Goal: Task Accomplishment & Management: Manage account settings

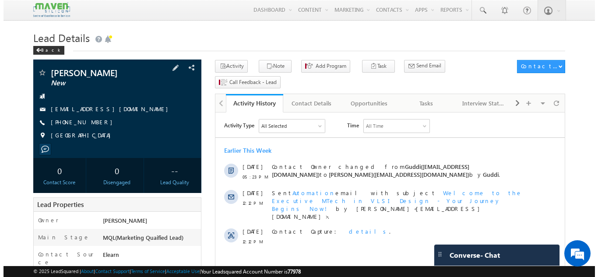
scroll to position [30, 0]
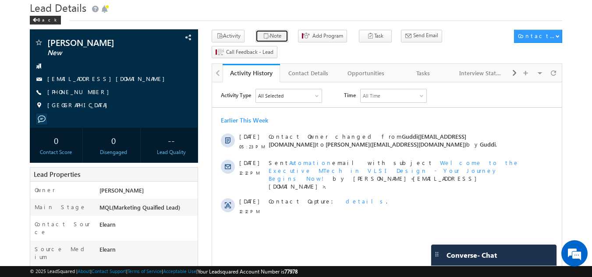
click at [269, 32] on button "Note" at bounding box center [271, 36] width 33 height 13
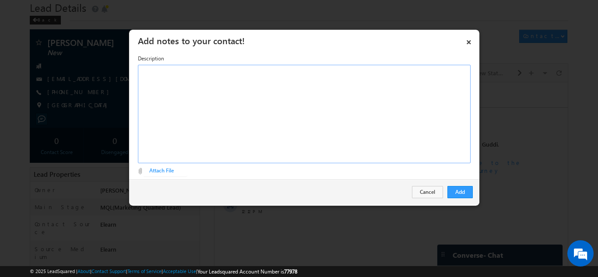
click at [219, 83] on div "Rich Text Editor, Description-inline-editor-div" at bounding box center [304, 114] width 333 height 99
click at [466, 194] on button "Add" at bounding box center [460, 192] width 25 height 12
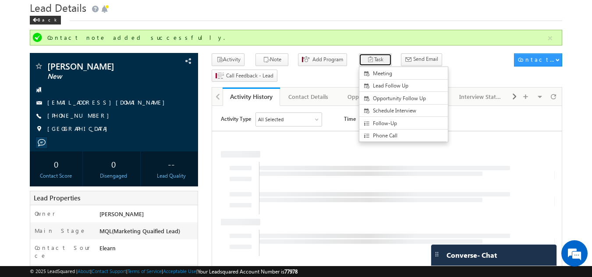
click at [367, 59] on icon "button" at bounding box center [370, 60] width 7 height 8
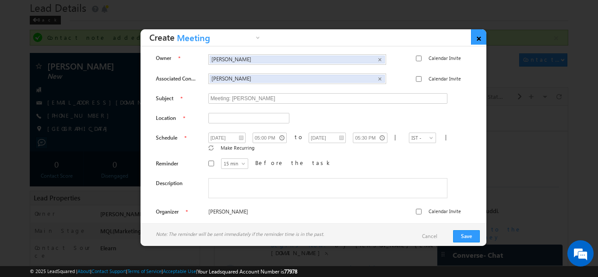
click at [482, 36] on link "×" at bounding box center [478, 36] width 15 height 15
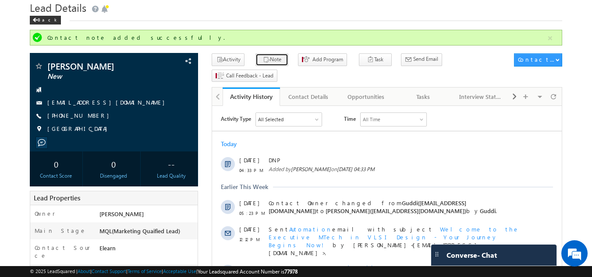
click at [276, 59] on button "Note" at bounding box center [271, 59] width 33 height 13
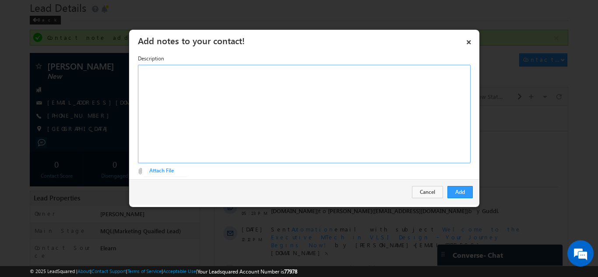
click at [276, 109] on div "Rich Text Editor, Description-inline-editor-div" at bounding box center [304, 114] width 333 height 99
click at [421, 191] on button "Cancel" at bounding box center [427, 192] width 31 height 12
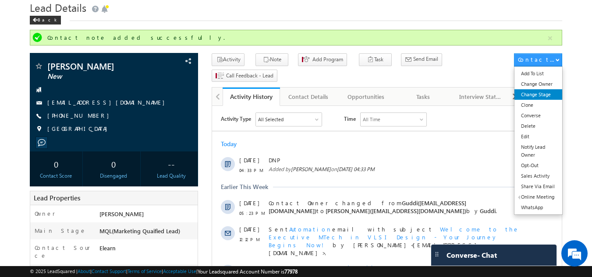
click at [545, 96] on link "Change Stage" at bounding box center [538, 94] width 48 height 11
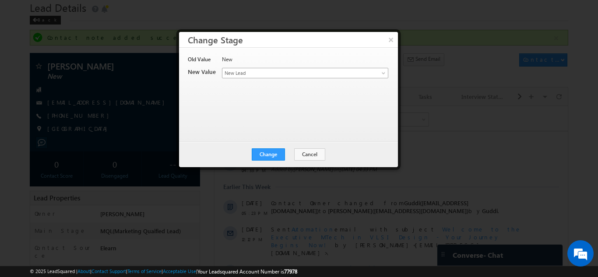
click at [276, 72] on span "New Lead" at bounding box center [291, 73] width 137 height 8
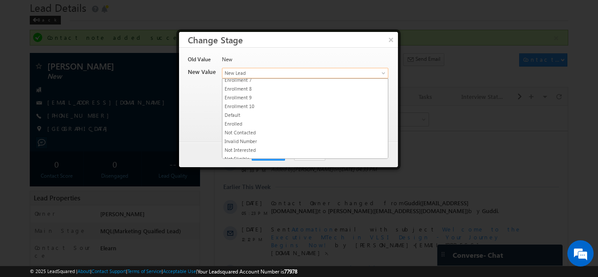
scroll to position [166, 0]
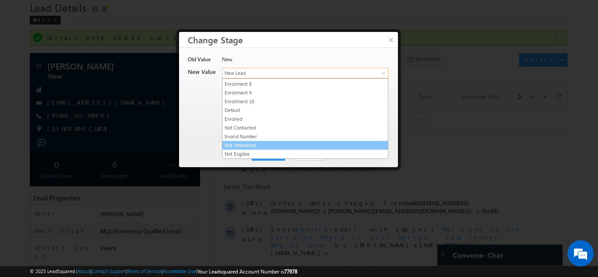
click at [261, 144] on link "Not Interested" at bounding box center [306, 146] width 166 height 8
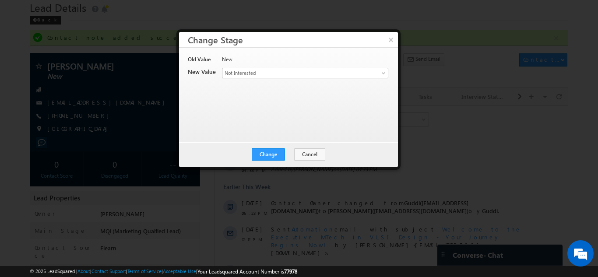
click at [289, 71] on span "Not Interested" at bounding box center [291, 73] width 137 height 8
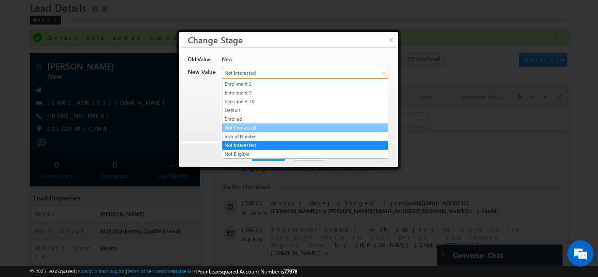
click at [254, 125] on link "Not Contacted" at bounding box center [306, 128] width 166 height 8
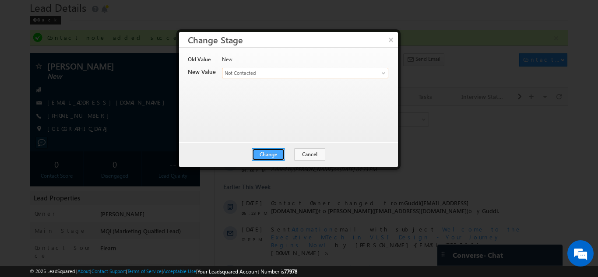
click at [273, 153] on button "Change" at bounding box center [268, 155] width 33 height 12
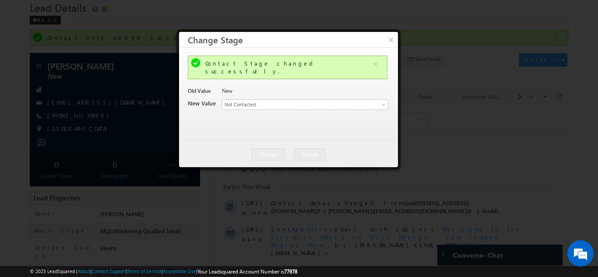
click at [151, 22] on div at bounding box center [299, 138] width 598 height 277
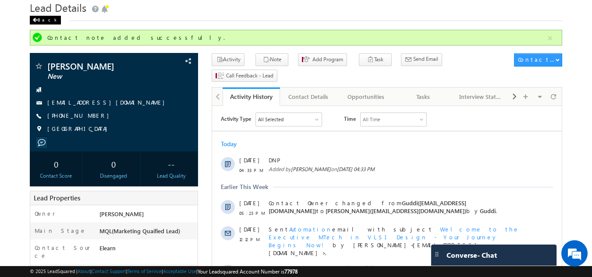
click at [43, 20] on div "Back" at bounding box center [45, 20] width 31 height 9
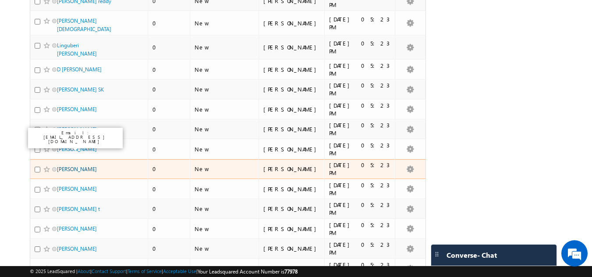
scroll to position [307, 0]
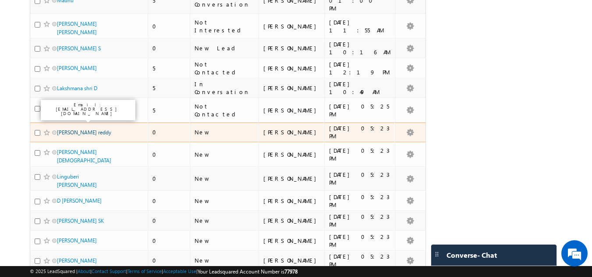
click at [81, 129] on link "Surasani sreeja reddy" at bounding box center [84, 132] width 54 height 7
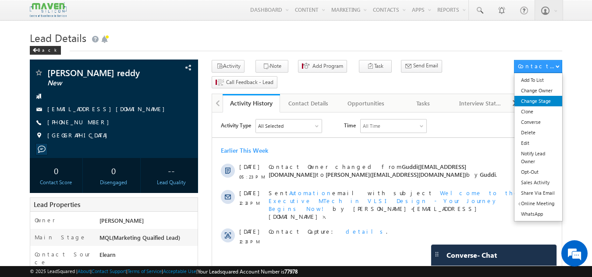
click at [548, 102] on link "Change Stage" at bounding box center [538, 101] width 48 height 11
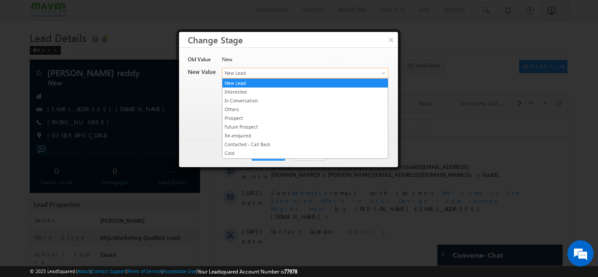
click at [263, 74] on span "New Lead" at bounding box center [291, 73] width 137 height 8
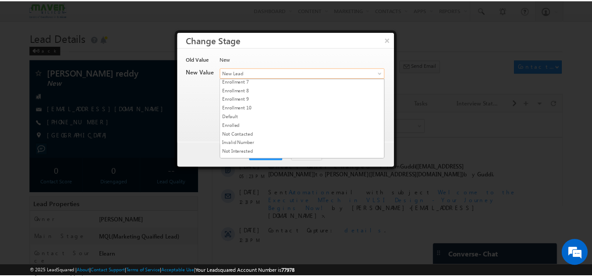
scroll to position [166, 0]
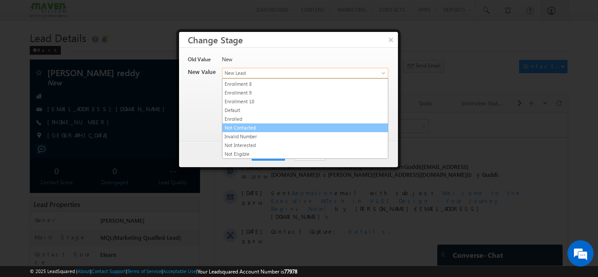
click at [257, 127] on link "Not Contacted" at bounding box center [306, 128] width 166 height 8
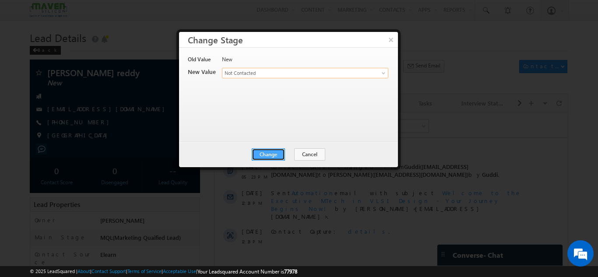
click at [267, 154] on button "Change" at bounding box center [268, 155] width 33 height 12
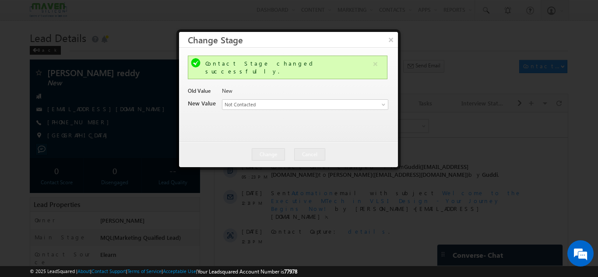
click at [169, 26] on div at bounding box center [299, 138] width 598 height 277
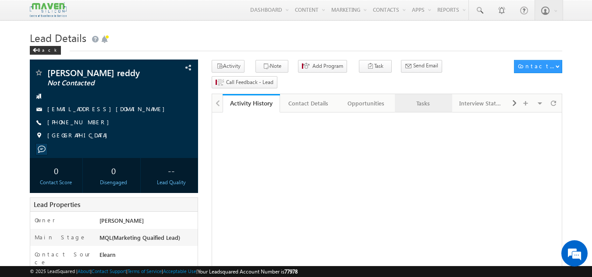
click at [421, 98] on div "Tasks" at bounding box center [423, 103] width 42 height 11
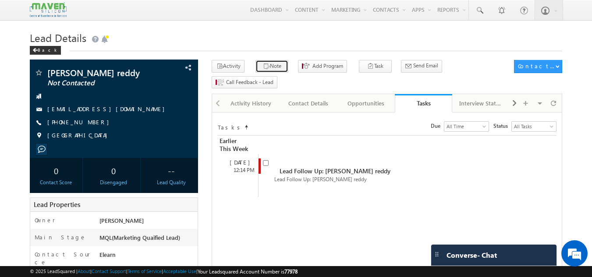
click at [267, 63] on button "Note" at bounding box center [271, 66] width 33 height 13
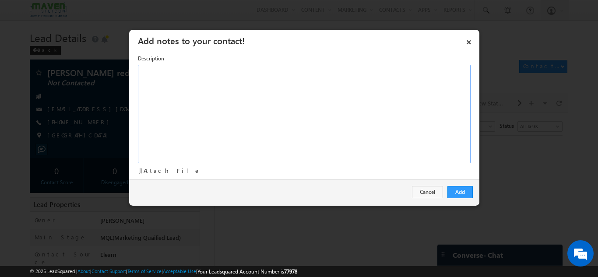
click at [252, 100] on div at bounding box center [304, 114] width 333 height 99
click at [464, 190] on button "Add" at bounding box center [460, 192] width 25 height 12
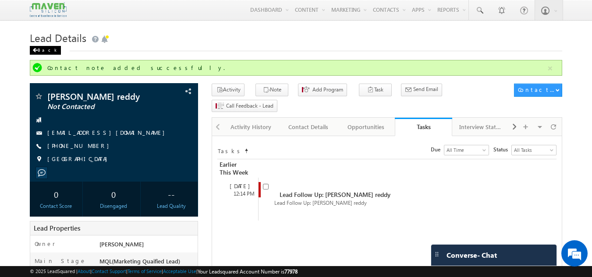
click at [33, 47] on div "Back" at bounding box center [45, 50] width 31 height 9
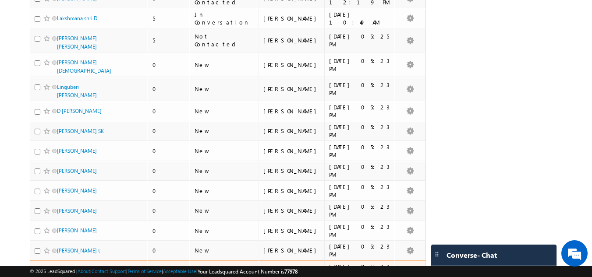
scroll to position [394, 0]
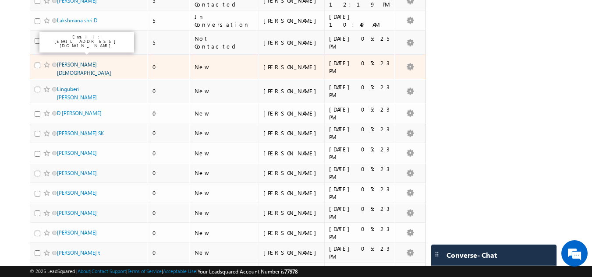
click at [75, 61] on link "[PERSON_NAME][DEMOGRAPHIC_DATA]" at bounding box center [84, 68] width 54 height 15
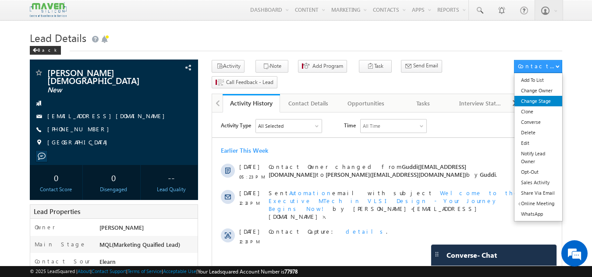
click at [550, 102] on link "Change Stage" at bounding box center [538, 101] width 48 height 11
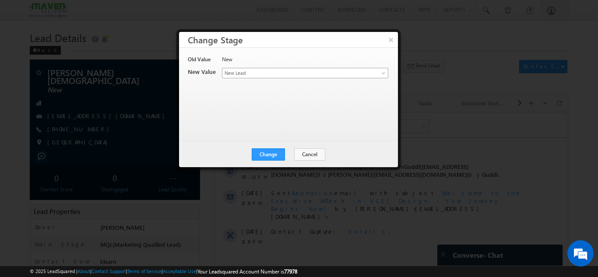
click at [279, 71] on span "New Lead" at bounding box center [291, 73] width 137 height 8
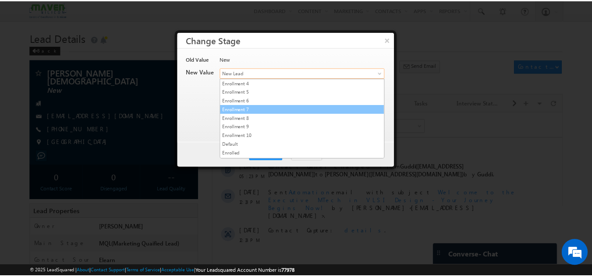
scroll to position [166, 0]
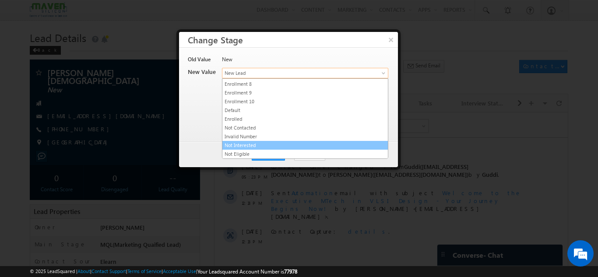
click at [267, 143] on link "Not Interested" at bounding box center [306, 146] width 166 height 8
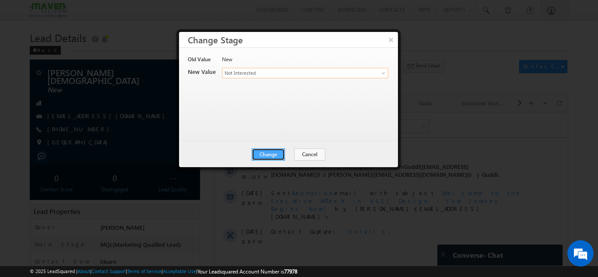
click at [268, 152] on button "Change" at bounding box center [268, 155] width 33 height 12
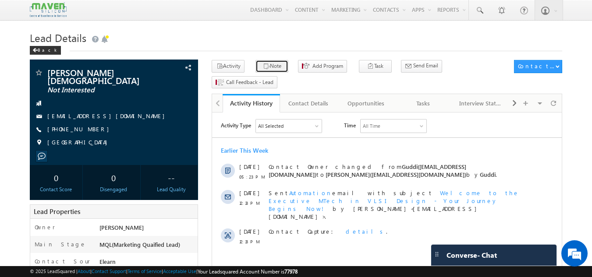
click at [266, 61] on button "Note" at bounding box center [271, 66] width 33 height 13
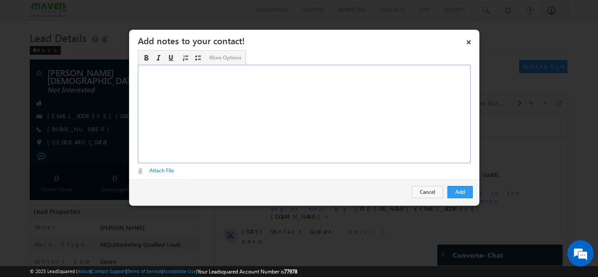
click at [278, 123] on div "Rich Text Editor, Description-inline-editor-div" at bounding box center [304, 114] width 333 height 99
click at [474, 193] on div "Add Cancel" at bounding box center [304, 192] width 350 height 25
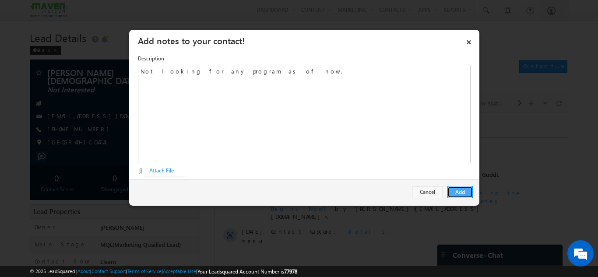
click at [470, 195] on button "Add" at bounding box center [460, 192] width 25 height 12
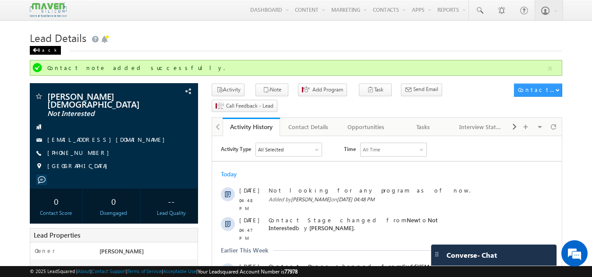
click at [37, 53] on div "Back" at bounding box center [45, 50] width 31 height 9
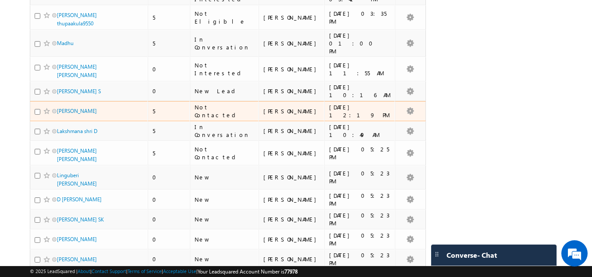
scroll to position [350, 0]
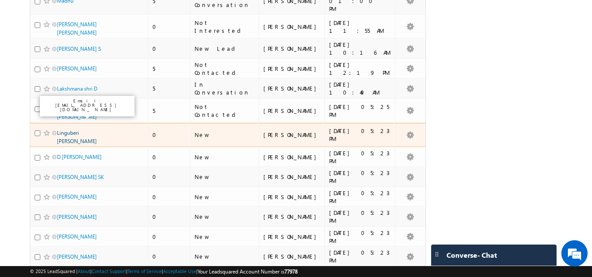
click at [73, 130] on link "Linguberi [PERSON_NAME]" at bounding box center [77, 137] width 40 height 15
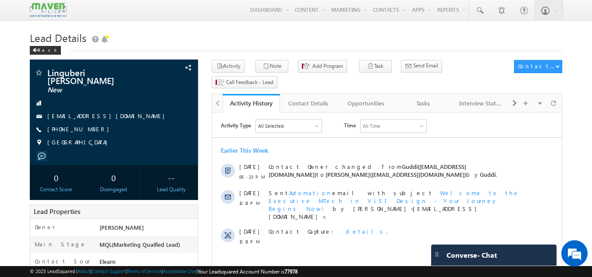
click at [446, 42] on h1 "Lead Details" at bounding box center [296, 36] width 533 height 17
click at [48, 49] on div "Back" at bounding box center [45, 50] width 31 height 9
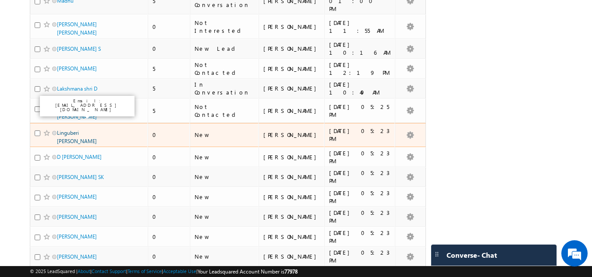
click at [71, 130] on link "Linguberi [PERSON_NAME]" at bounding box center [77, 137] width 40 height 15
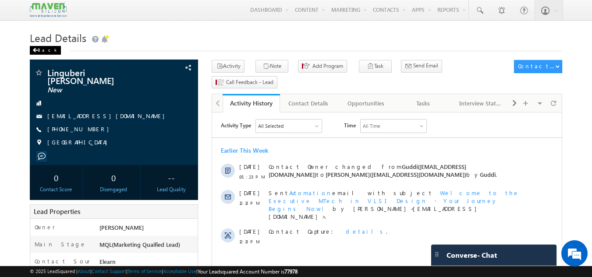
click at [42, 46] on div "Back" at bounding box center [45, 50] width 31 height 9
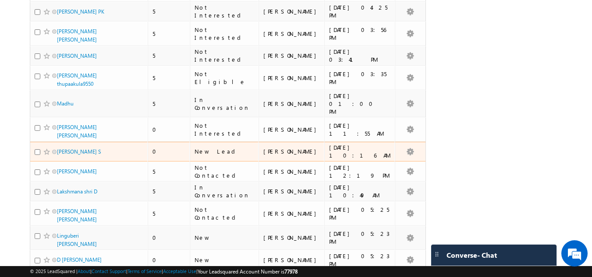
scroll to position [263, 0]
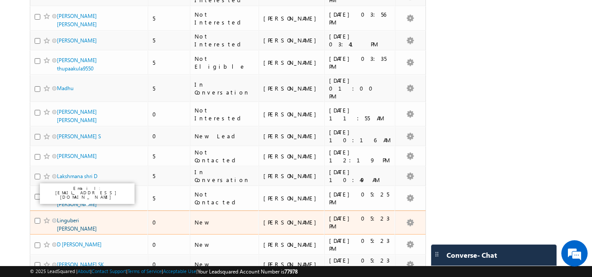
click at [72, 217] on link "Linguberi [PERSON_NAME]" at bounding box center [77, 224] width 40 height 15
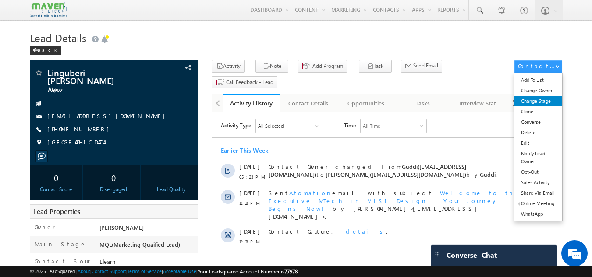
click at [545, 99] on link "Change Stage" at bounding box center [538, 101] width 48 height 11
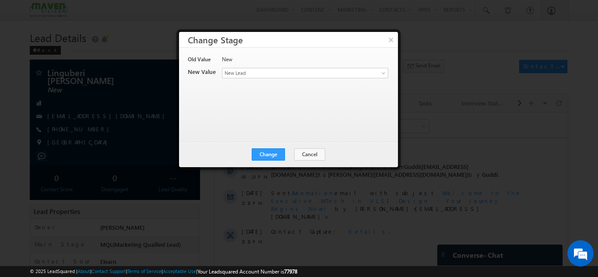
click at [270, 67] on div "New" at bounding box center [305, 62] width 166 height 12
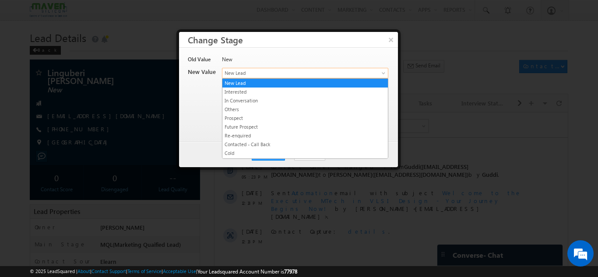
click at [273, 68] on link "New Lead" at bounding box center [305, 73] width 166 height 11
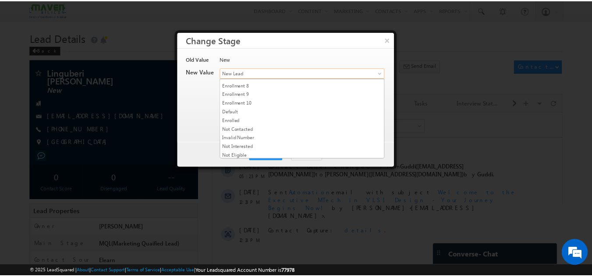
scroll to position [166, 0]
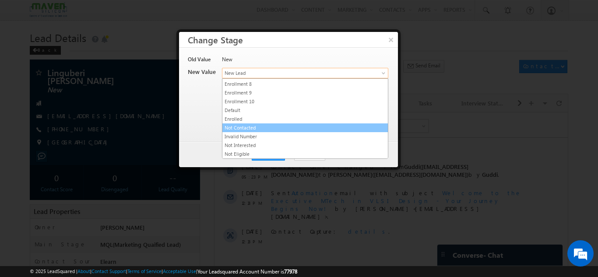
click at [265, 129] on link "Not Contacted" at bounding box center [306, 128] width 166 height 8
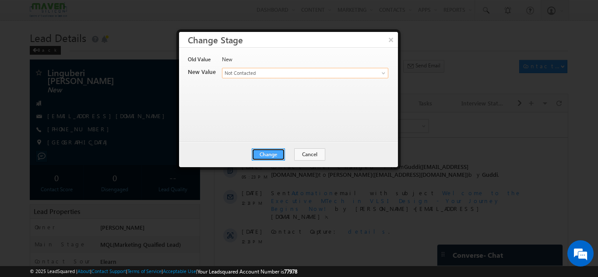
click at [279, 151] on button "Change" at bounding box center [268, 155] width 33 height 12
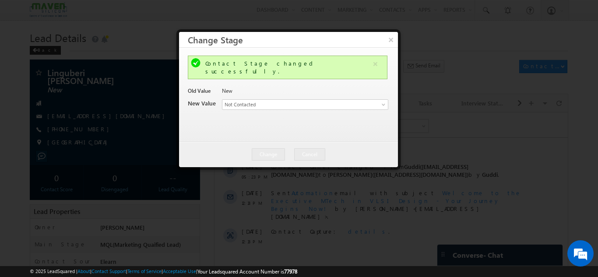
click at [587, 122] on div at bounding box center [299, 138] width 598 height 277
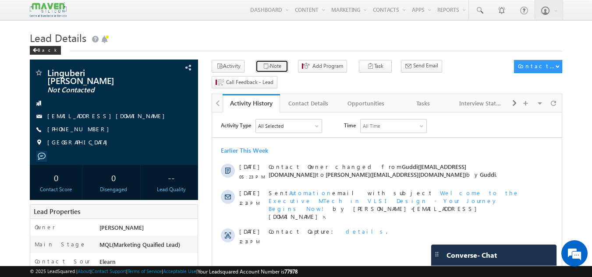
click at [272, 67] on button "Note" at bounding box center [271, 66] width 33 height 13
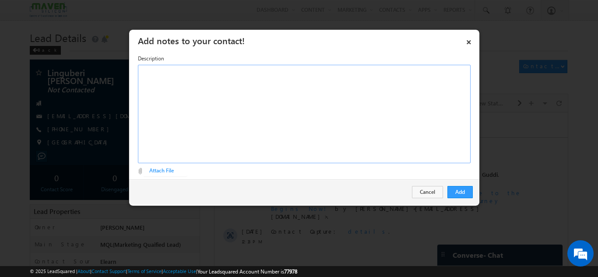
click at [266, 109] on div "Rich Text Editor, Description-inline-editor-div" at bounding box center [304, 114] width 333 height 99
click at [458, 188] on button "Add" at bounding box center [460, 192] width 25 height 12
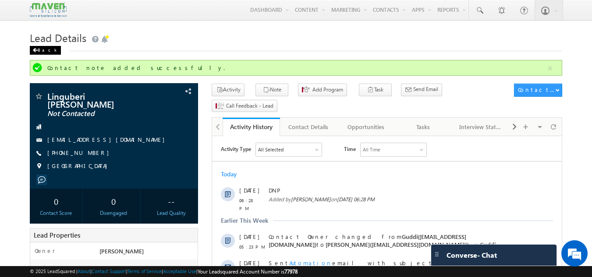
click at [42, 49] on div "Back" at bounding box center [45, 50] width 31 height 9
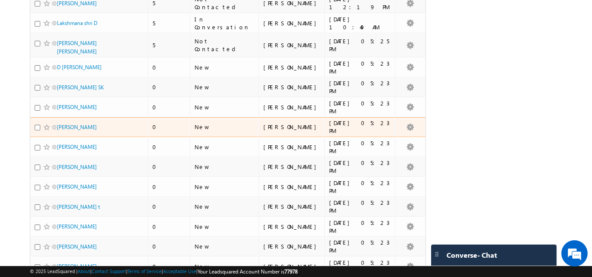
scroll to position [394, 0]
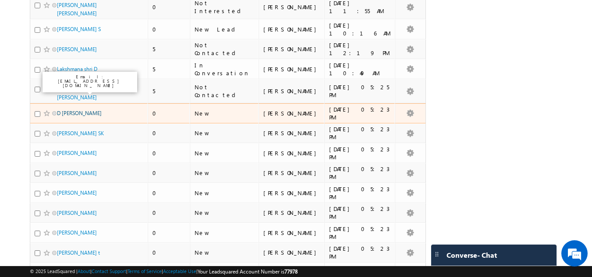
click at [91, 110] on link "D [PERSON_NAME]" at bounding box center [79, 113] width 45 height 7
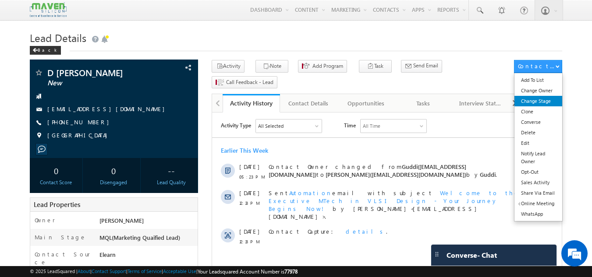
click at [538, 98] on link "Change Stage" at bounding box center [538, 101] width 48 height 11
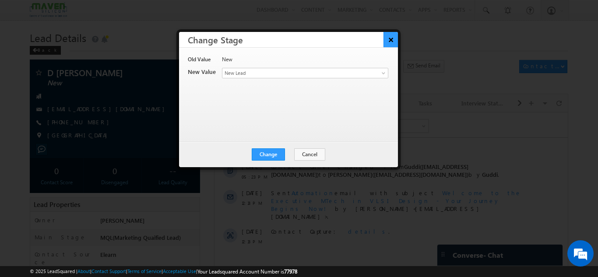
click at [390, 41] on button "×" at bounding box center [391, 39] width 14 height 15
